Goal: Navigation & Orientation: Find specific page/section

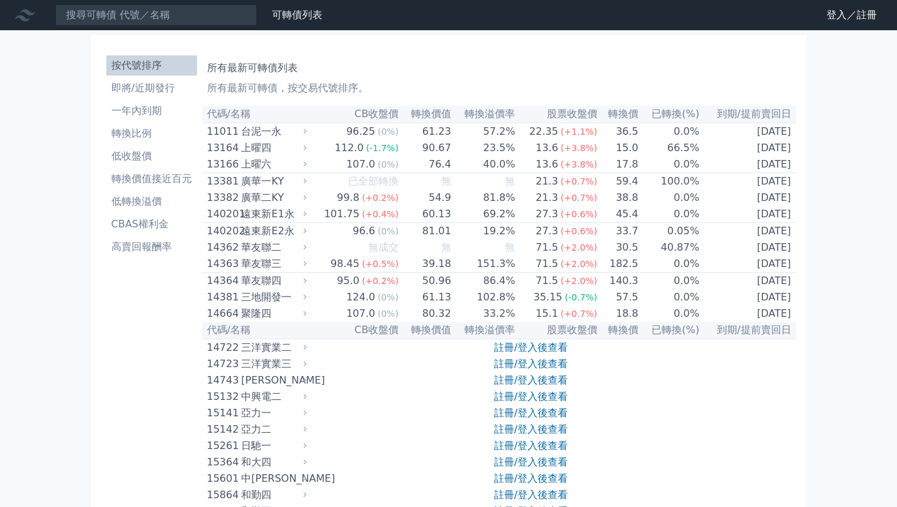
click at [843, 12] on link "登入／註冊" at bounding box center [852, 15] width 71 height 20
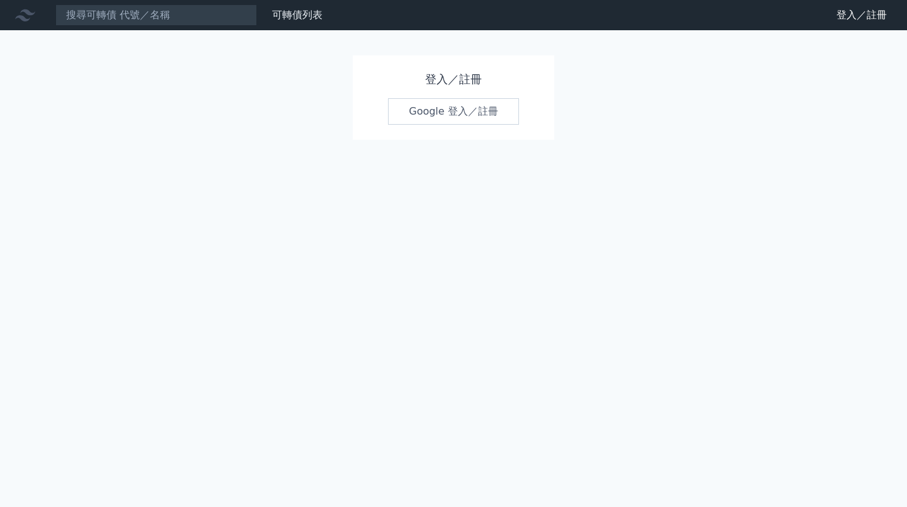
click at [440, 106] on link "Google 登入／註冊" at bounding box center [453, 111] width 131 height 26
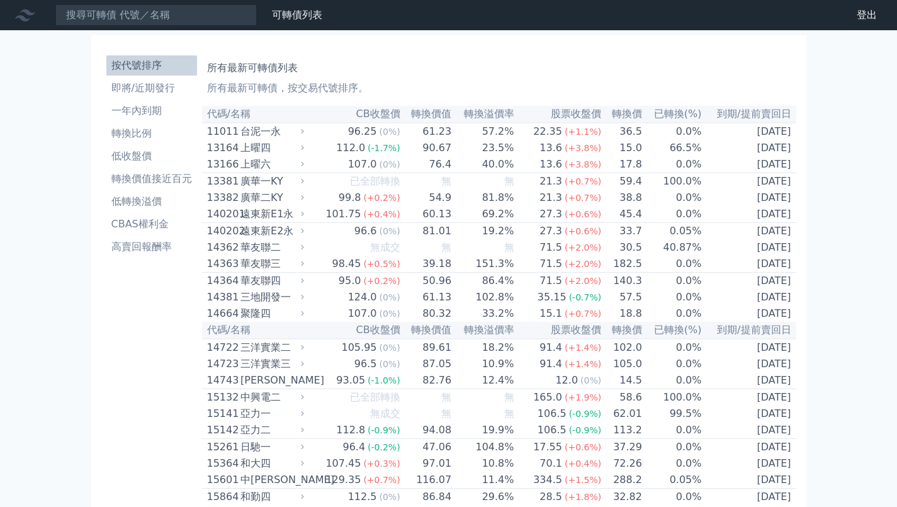
click at [151, 242] on li "高賣回報酬率" at bounding box center [151, 246] width 91 height 15
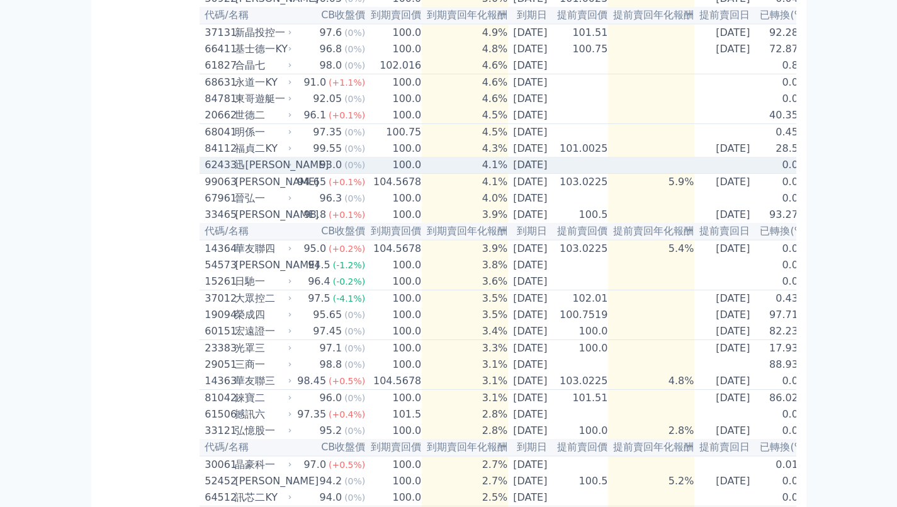
scroll to position [378, 0]
